Goal: Task Accomplishment & Management: Manage account settings

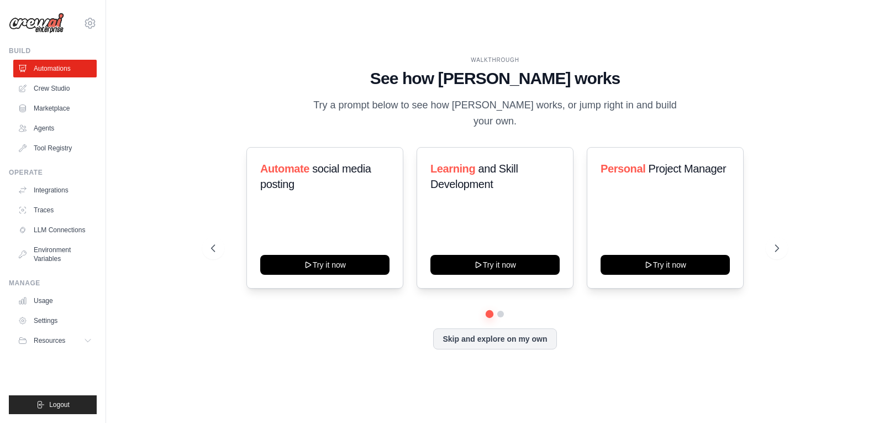
click at [724, 64] on div "WALKTHROUGH" at bounding box center [494, 60] width 567 height 8
click at [210, 237] on button at bounding box center [213, 248] width 22 height 22
click at [86, 126] on link "Agents" at bounding box center [55, 128] width 83 height 18
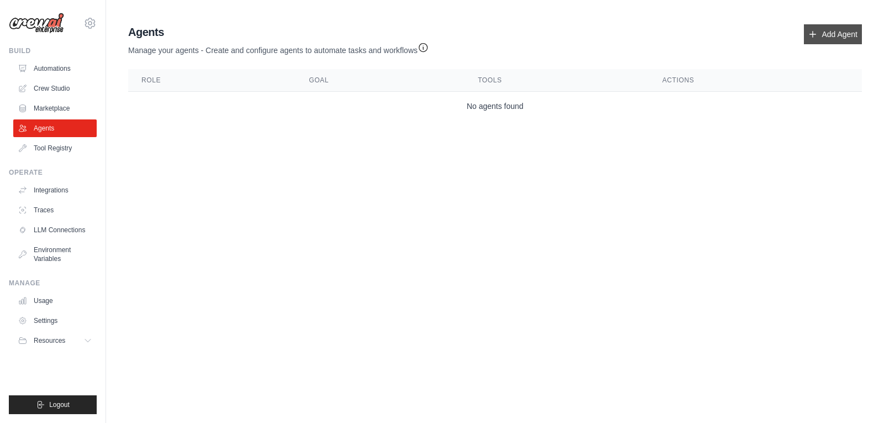
click at [823, 29] on link "Add Agent" at bounding box center [833, 34] width 58 height 20
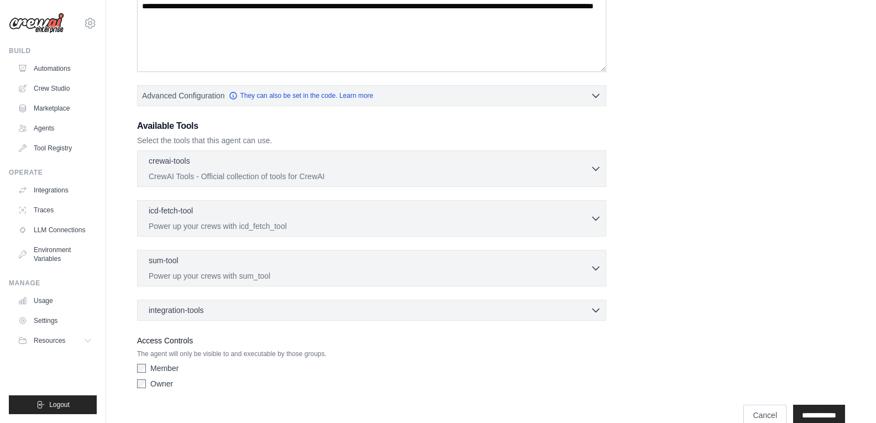
scroll to position [212, 0]
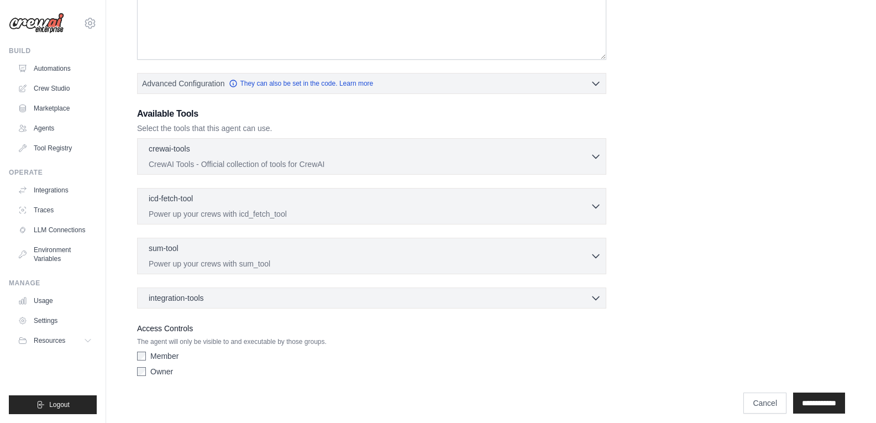
click at [547, 156] on div "crewai-tools 0 selected CrewAI Tools - Official collection of tools for CrewAI" at bounding box center [369, 156] width 441 height 27
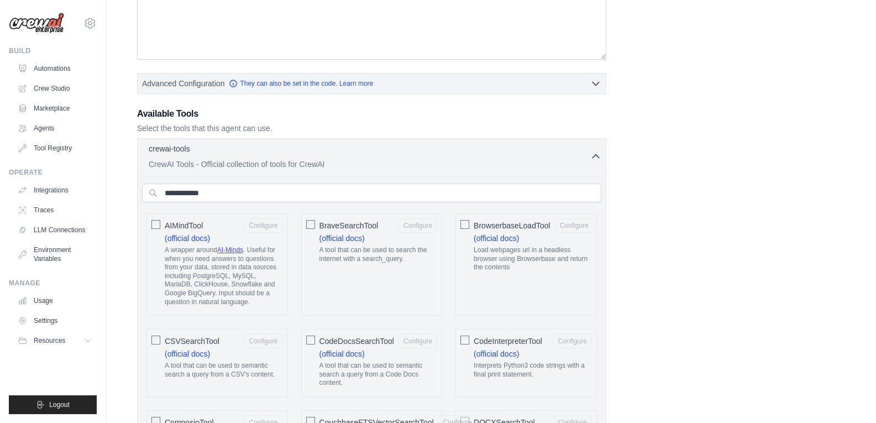
click at [149, 223] on div "AIMindTool Configure (official docs) A wrapper around AI-Minds . Useful for whe…" at bounding box center [216, 264] width 141 height 102
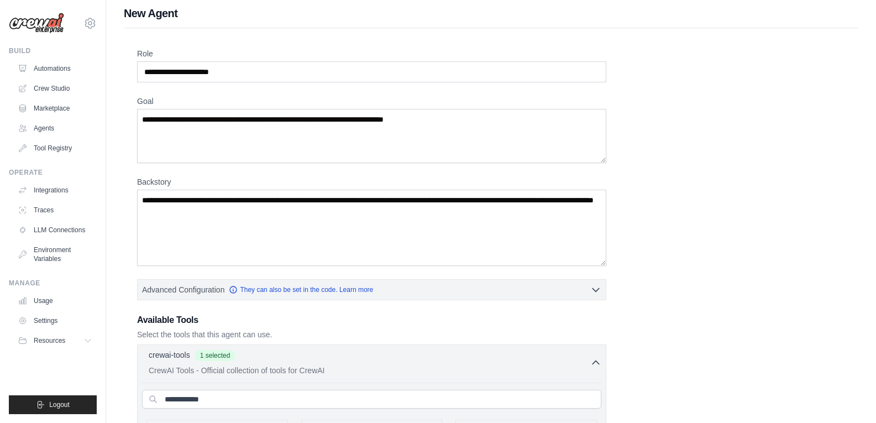
scroll to position [0, 0]
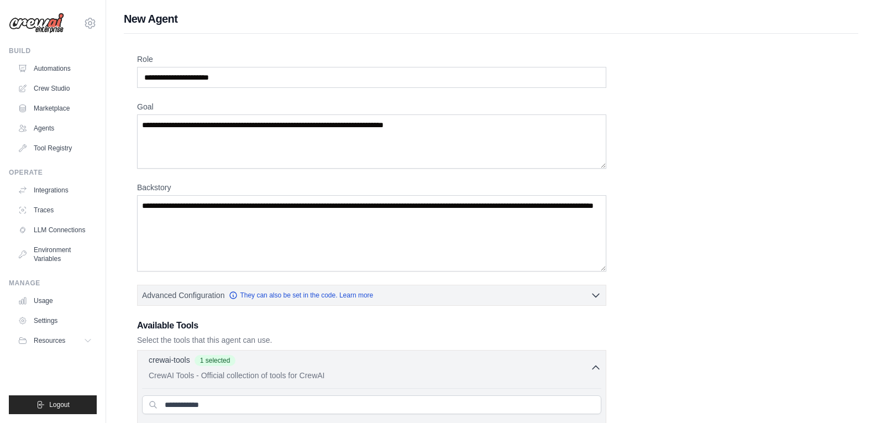
click at [595, 368] on icon "button" at bounding box center [595, 367] width 11 height 11
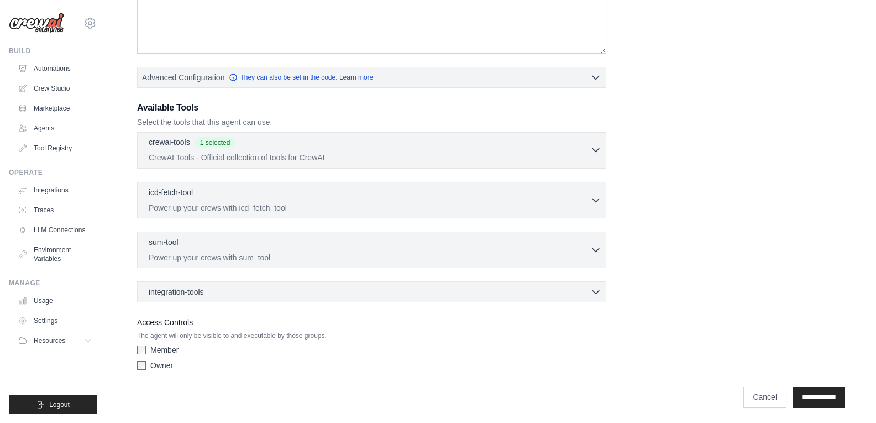
scroll to position [220, 0]
click at [599, 194] on icon "button" at bounding box center [595, 197] width 11 height 11
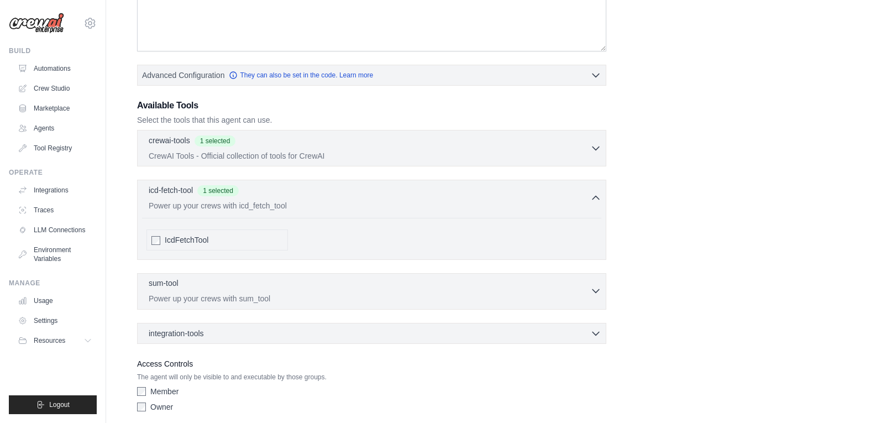
click at [593, 293] on icon "button" at bounding box center [595, 290] width 11 height 11
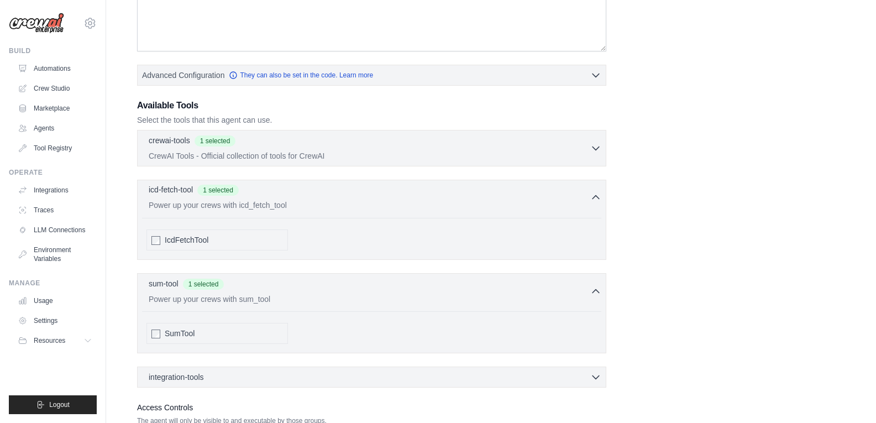
click at [594, 196] on icon "button" at bounding box center [595, 197] width 11 height 11
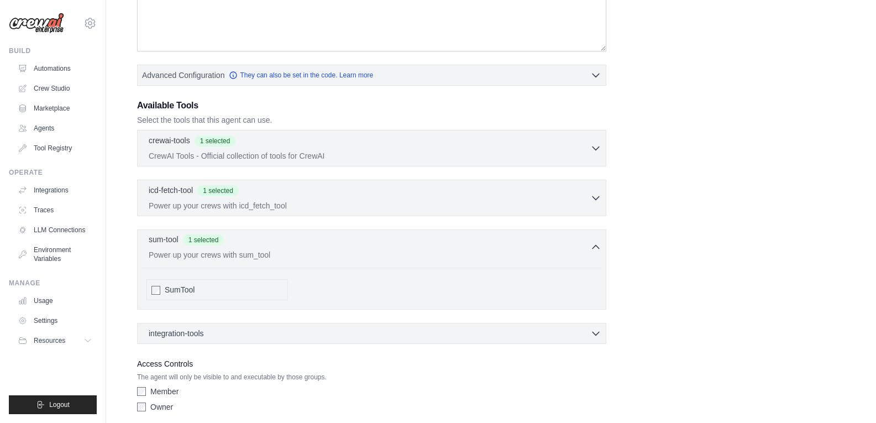
click at [598, 242] on icon "button" at bounding box center [595, 246] width 11 height 11
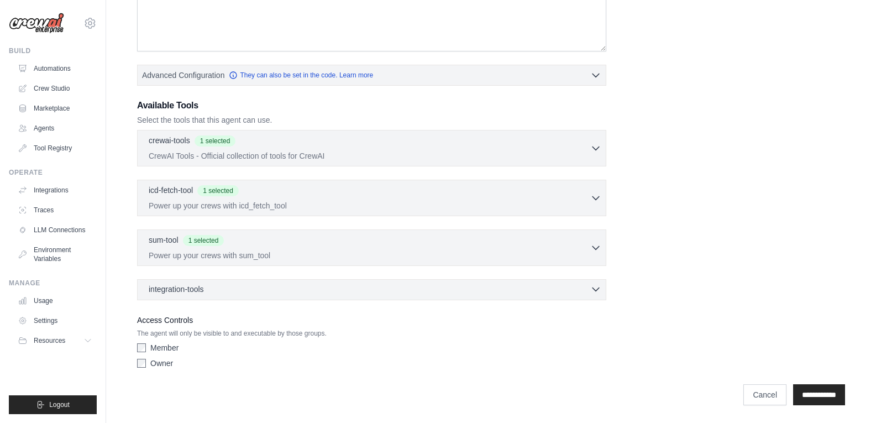
click at [597, 285] on icon "button" at bounding box center [595, 288] width 11 height 11
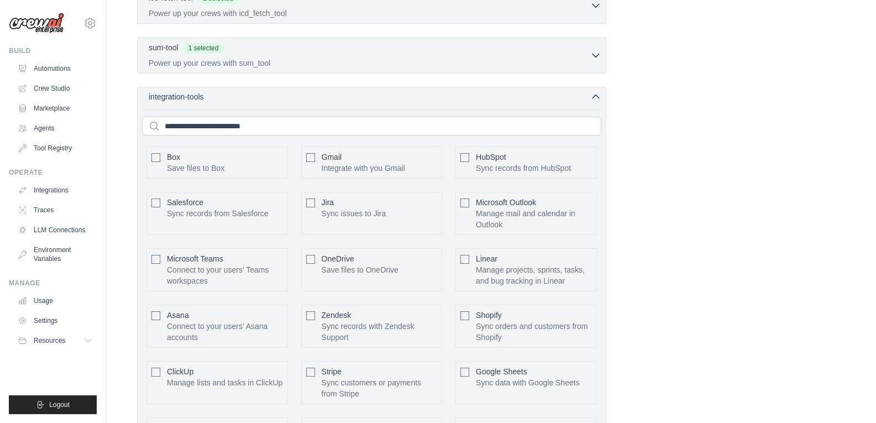
scroll to position [431, 0]
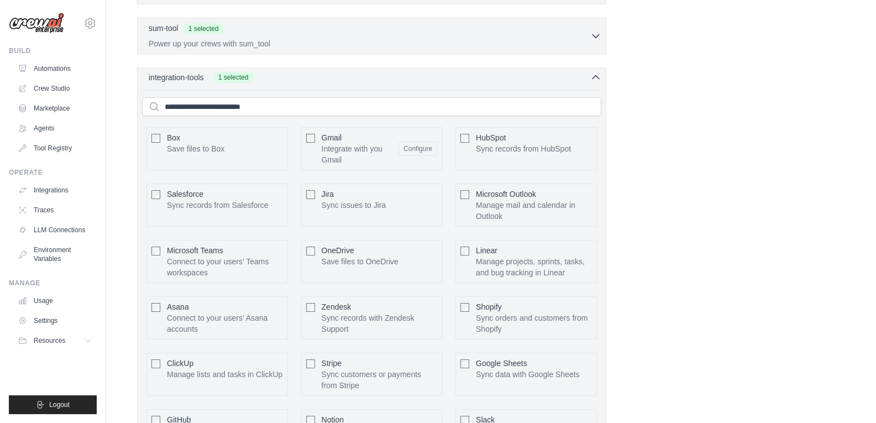
click at [599, 83] on div "integration-tools 1 selected Box Save files to Box Gmail" at bounding box center [371, 264] width 469 height 394
click at [591, 77] on icon "button" at bounding box center [595, 77] width 11 height 11
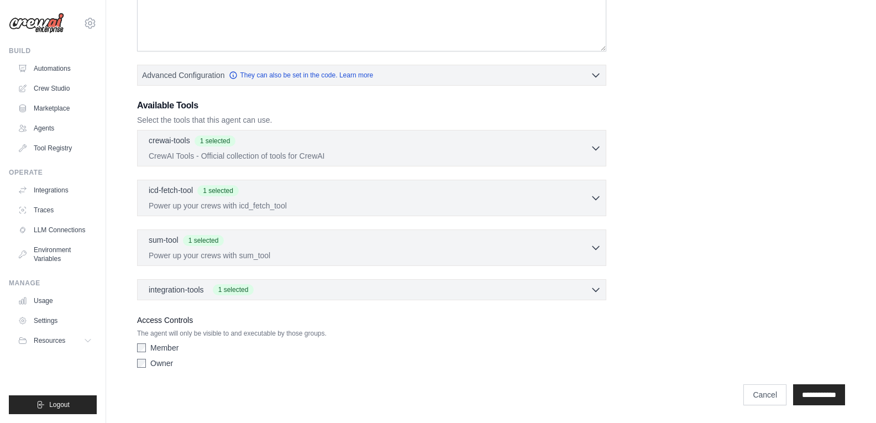
click at [158, 361] on label "Owner" at bounding box center [161, 362] width 23 height 11
click at [808, 391] on input "**********" at bounding box center [819, 394] width 52 height 21
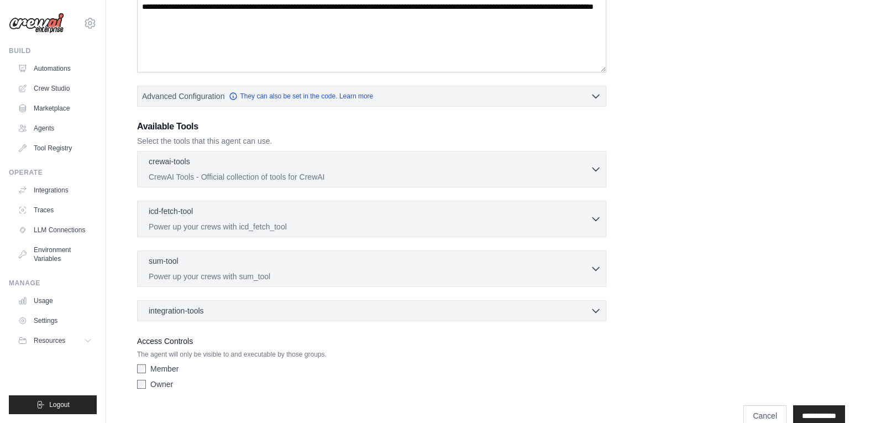
scroll to position [304, 0]
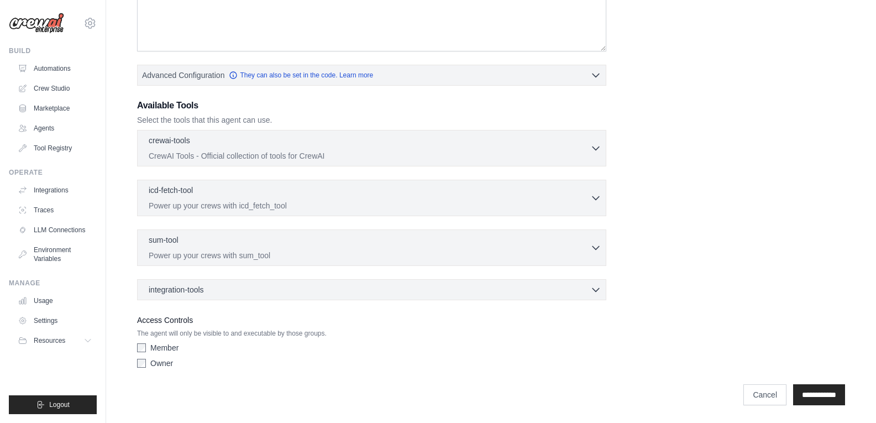
click at [162, 353] on div "Member Owner" at bounding box center [371, 357] width 469 height 31
click at [163, 349] on label "Member" at bounding box center [164, 347] width 28 height 11
click at [795, 388] on input "**********" at bounding box center [819, 394] width 52 height 21
click at [813, 388] on input "**********" at bounding box center [819, 394] width 52 height 21
click at [172, 349] on label "Member" at bounding box center [164, 347] width 28 height 11
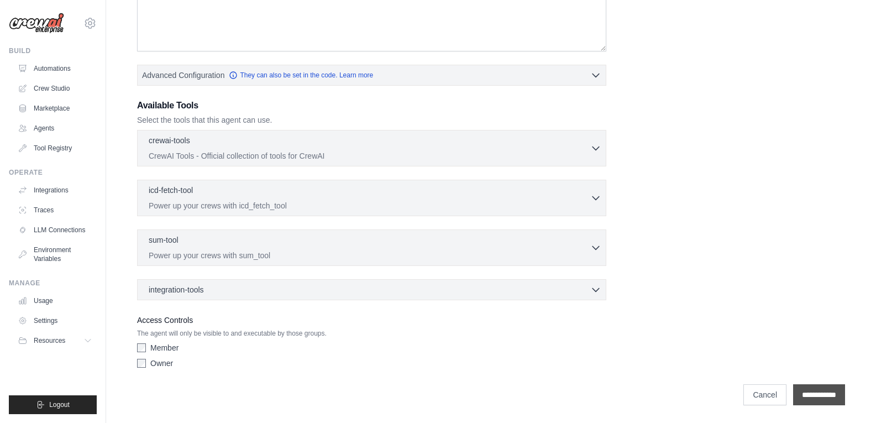
click at [824, 389] on input "**********" at bounding box center [819, 394] width 52 height 21
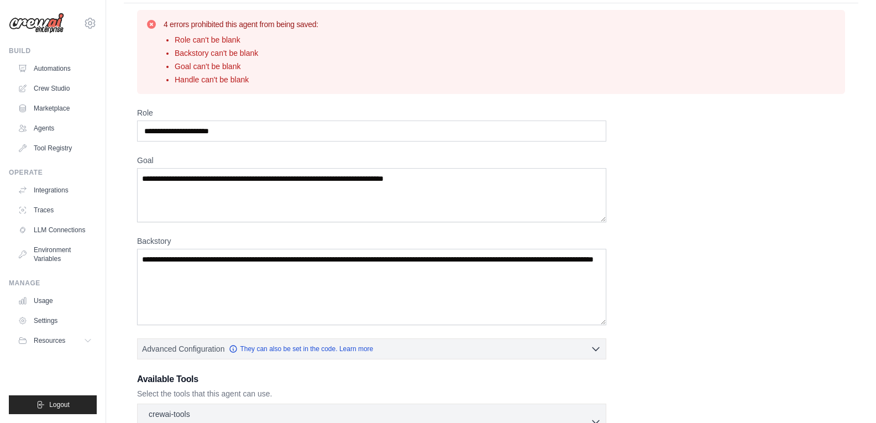
scroll to position [0, 0]
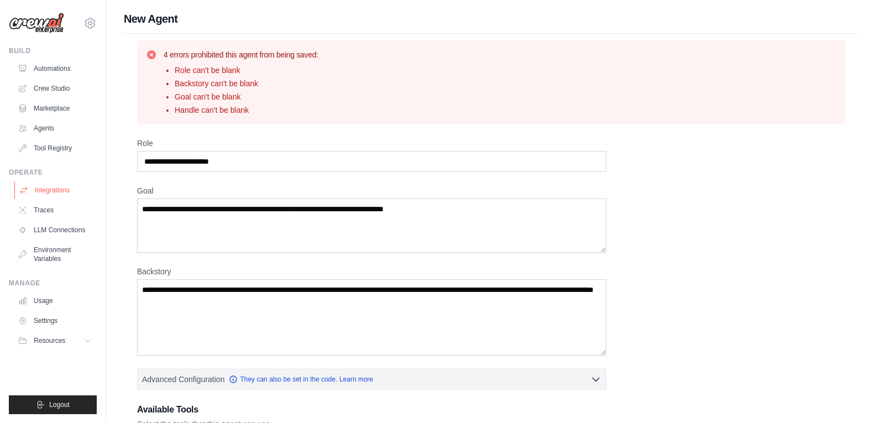
click at [62, 191] on link "Integrations" at bounding box center [55, 190] width 83 height 18
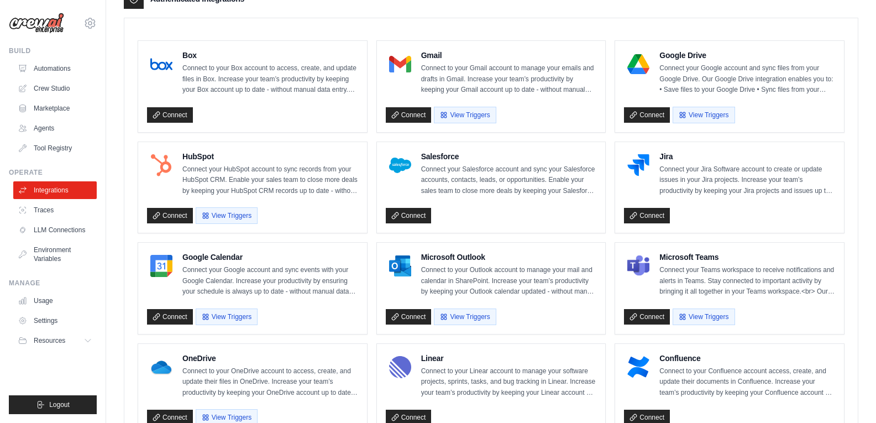
scroll to position [313, 0]
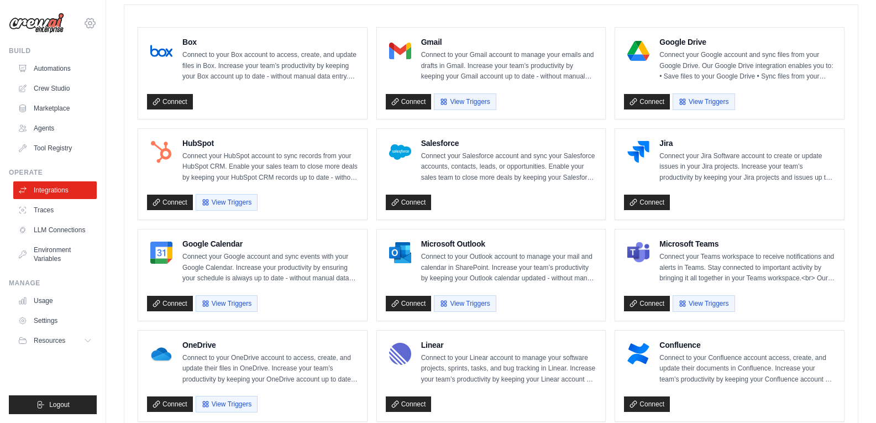
click at [85, 28] on icon at bounding box center [89, 23] width 13 height 13
click at [70, 73] on link "Settings" at bounding box center [89, 75] width 97 height 20
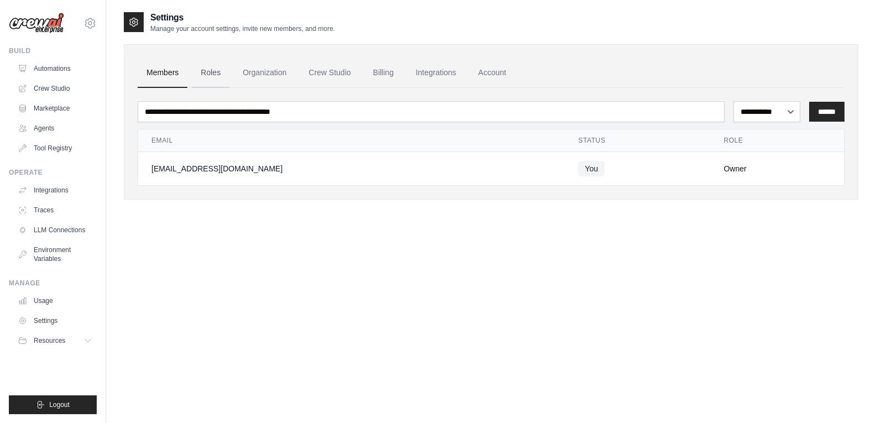
click at [203, 70] on link "Roles" at bounding box center [211, 73] width 38 height 30
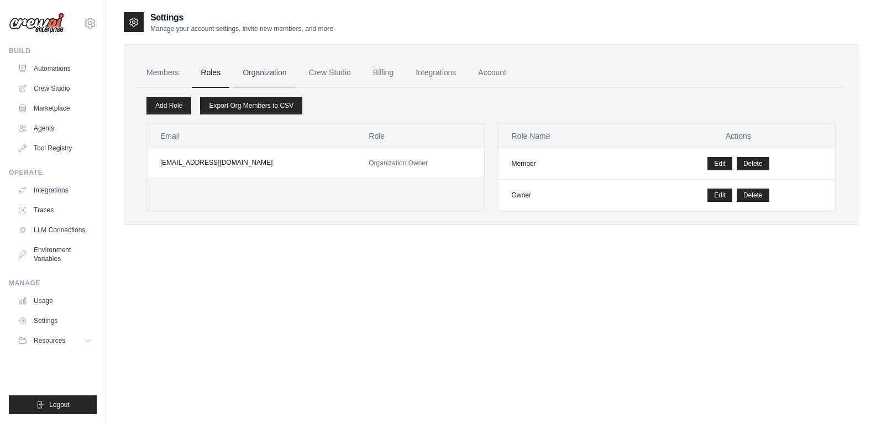
click at [275, 78] on link "Organization" at bounding box center [264, 73] width 61 height 30
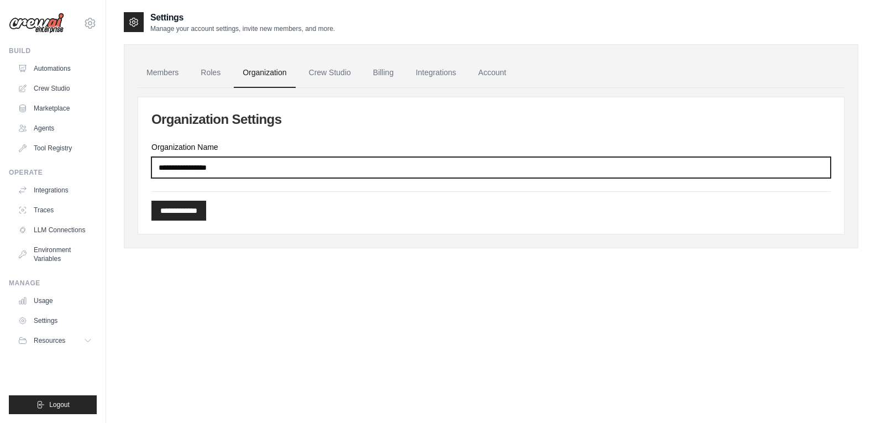
click at [309, 167] on input "Organization Name" at bounding box center [490, 167] width 679 height 21
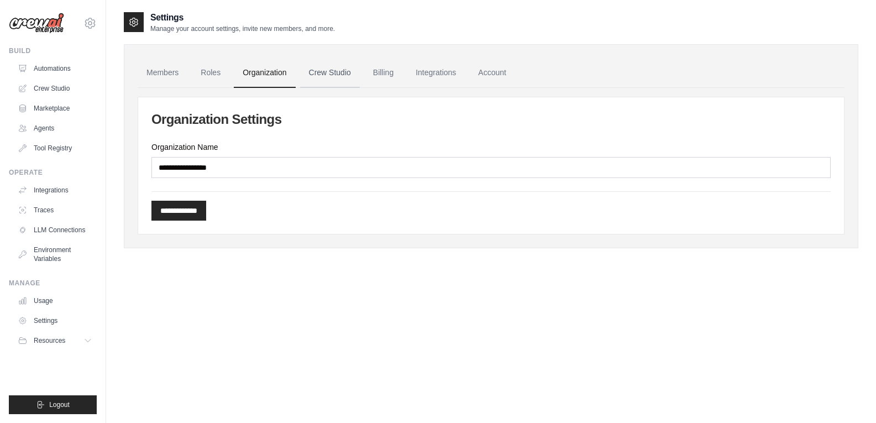
click at [324, 71] on link "Crew Studio" at bounding box center [330, 73] width 60 height 30
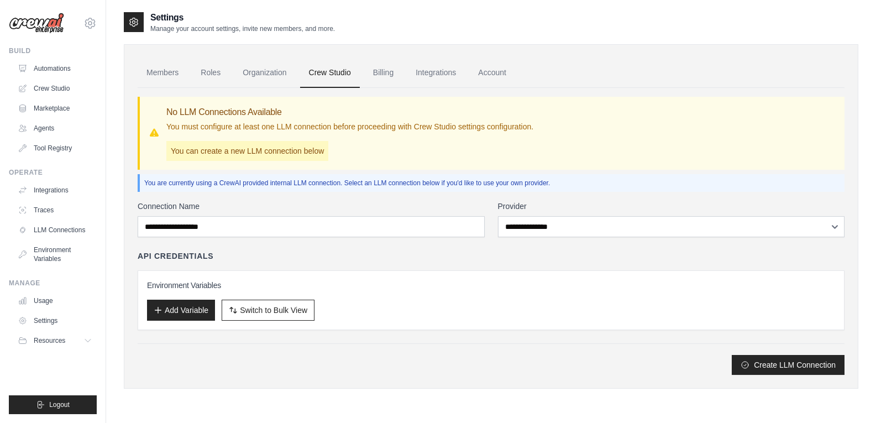
click at [380, 73] on link "Billing" at bounding box center [383, 73] width 38 height 30
